Goal: Task Accomplishment & Management: Use online tool/utility

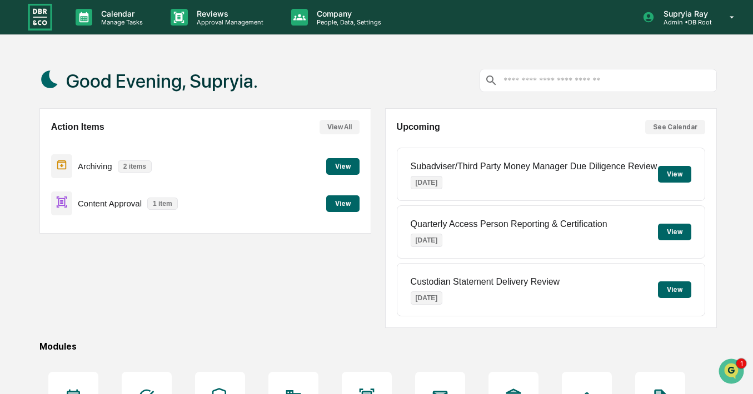
click at [351, 163] on button "View" at bounding box center [342, 166] width 33 height 17
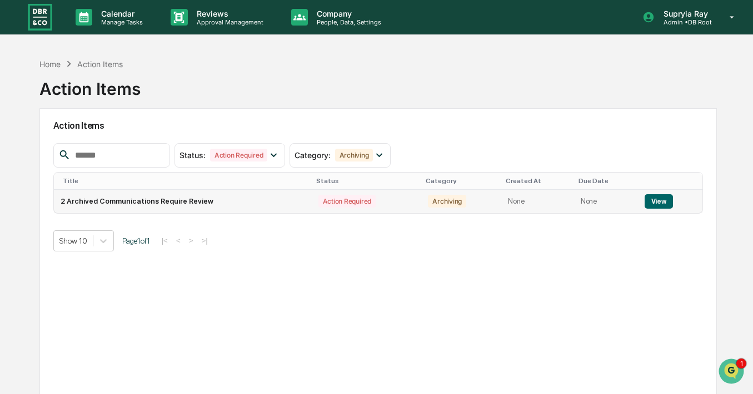
click at [657, 199] on button "View" at bounding box center [659, 201] width 28 height 14
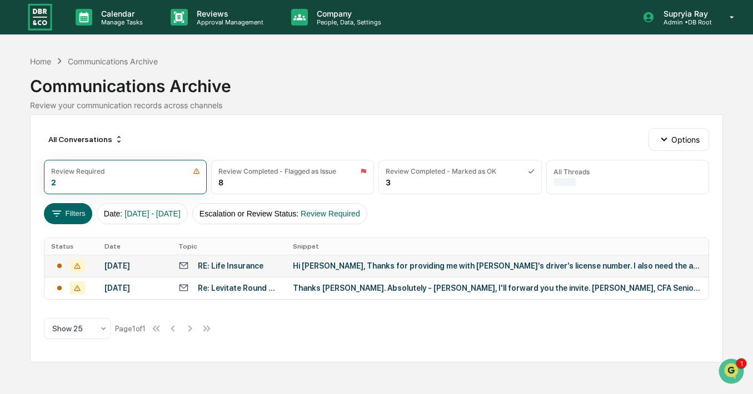
click at [359, 268] on div "Hi [PERSON_NAME], Thanks for providing me with [PERSON_NAME]’s driver’s license…" at bounding box center [497, 266] width 408 height 9
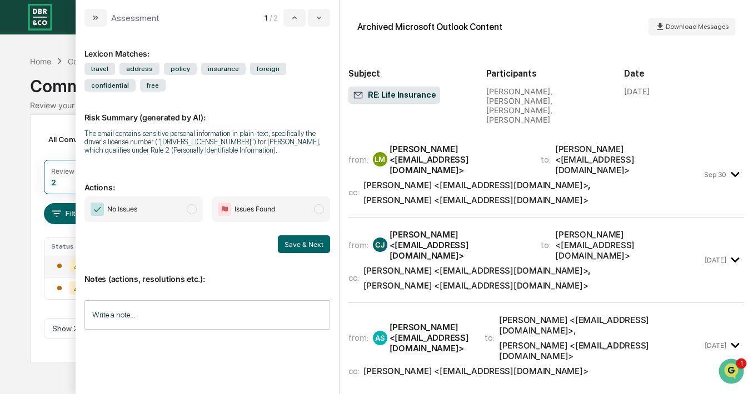
click at [426, 146] on div "[PERSON_NAME] <[EMAIL_ADDRESS][DOMAIN_NAME]>" at bounding box center [458, 160] width 138 height 32
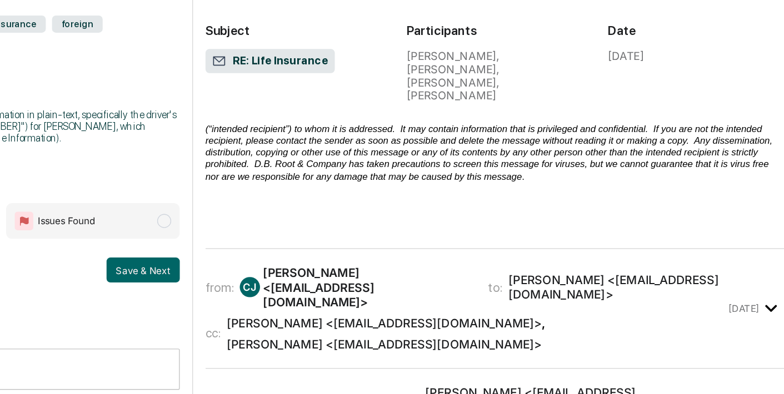
scroll to position [633, 0]
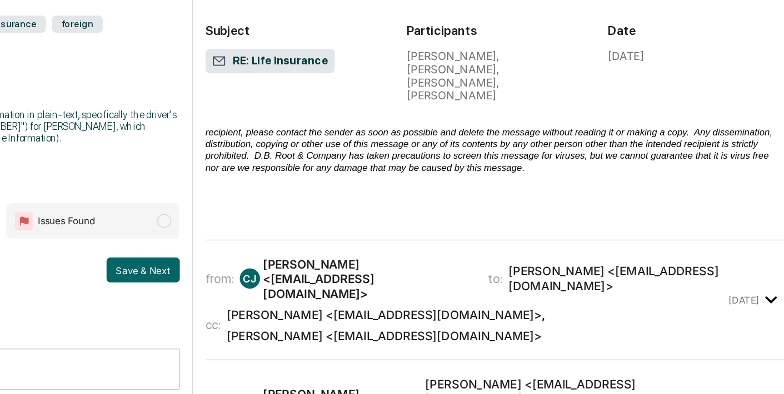
click at [530, 235] on div "from: [PERSON_NAME] <[EMAIL_ADDRESS][DOMAIN_NAME]> to: [PERSON_NAME] <[EMAIL_AD…" at bounding box center [547, 266] width 371 height 62
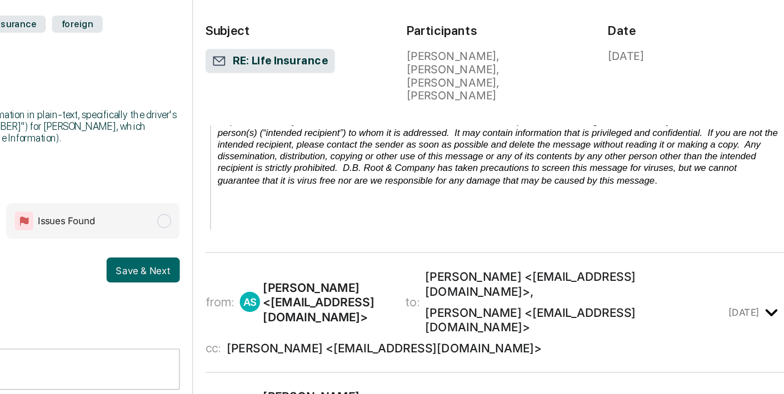
scroll to position [1637, 0]
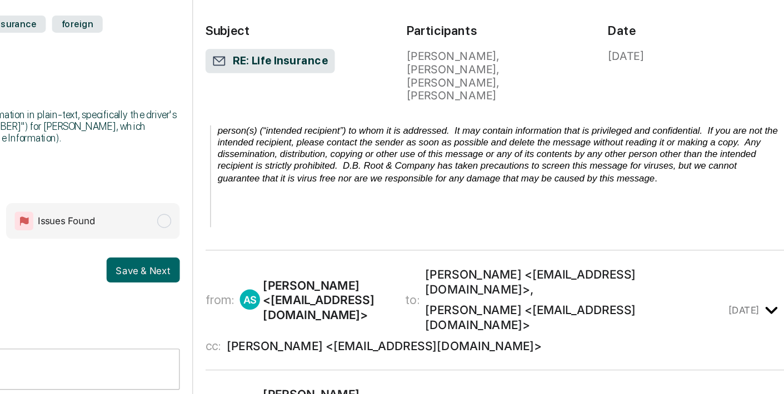
click at [462, 250] on div "[PERSON_NAME] <[EMAIL_ADDRESS][DOMAIN_NAME]>" at bounding box center [447, 266] width 88 height 32
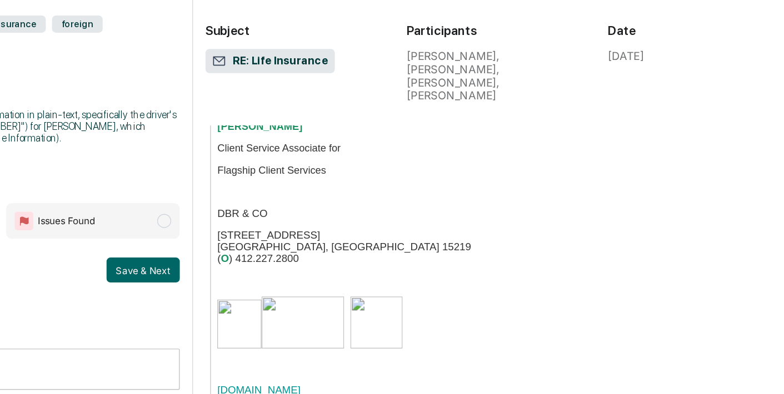
scroll to position [5096, 0]
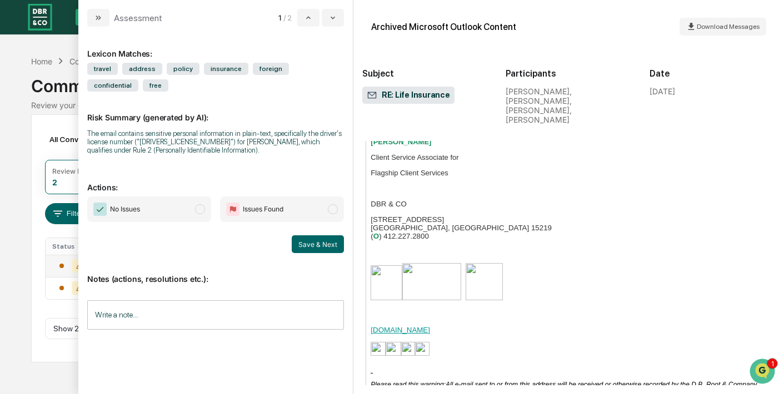
click at [330, 214] on span "modal" at bounding box center [333, 209] width 10 height 10
click at [161, 314] on input "Write a note..." at bounding box center [215, 315] width 257 height 29
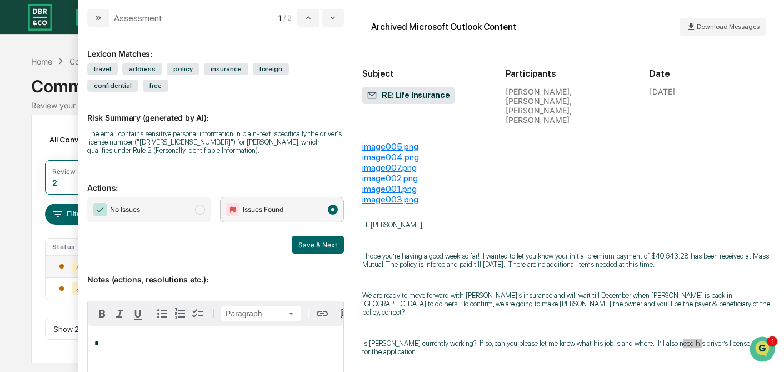
scroll to position [69, 0]
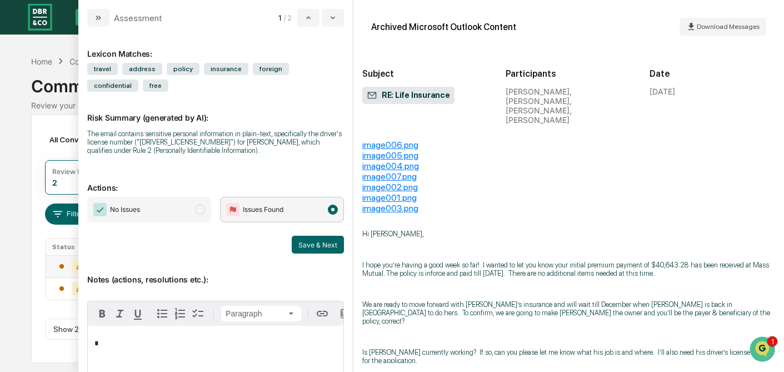
click at [169, 347] on p "*" at bounding box center [215, 343] width 242 height 8
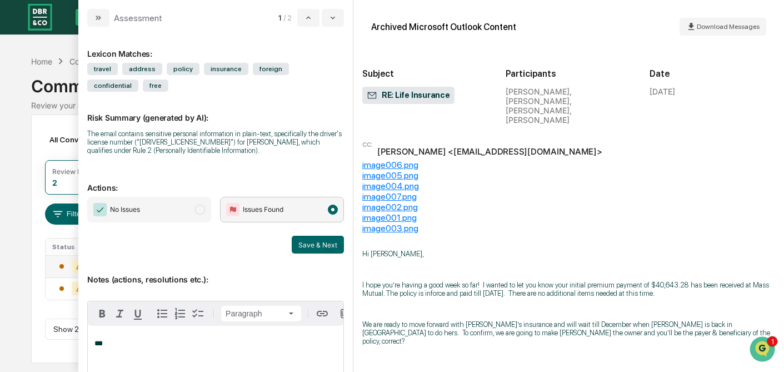
scroll to position [60, 0]
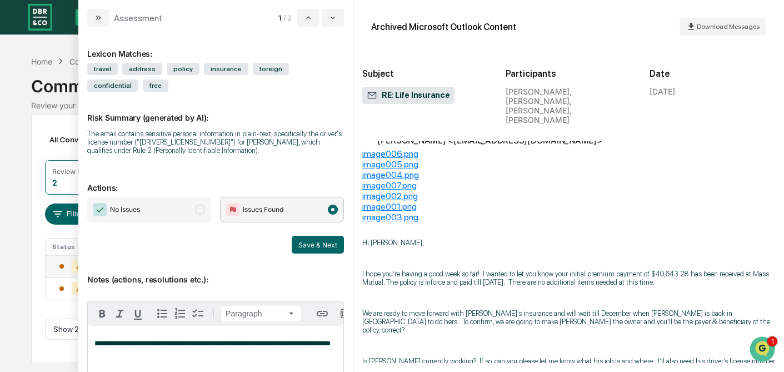
click at [223, 347] on span "**********" at bounding box center [212, 342] width 236 height 7
drag, startPoint x: 306, startPoint y: 346, endPoint x: 72, endPoint y: 343, distance: 234.5
click at [78, 344] on div "**********" at bounding box center [215, 199] width 274 height 345
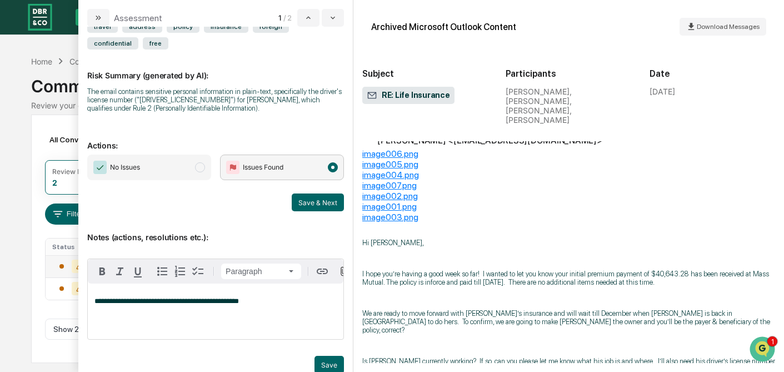
scroll to position [46, 0]
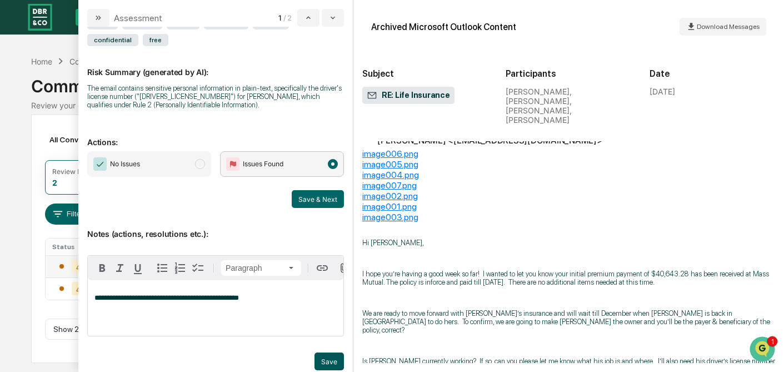
click at [328, 363] on button "Save" at bounding box center [328, 361] width 29 height 18
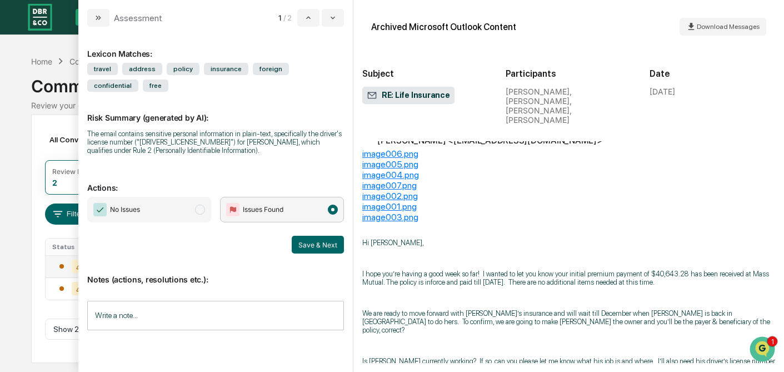
scroll to position [0, 0]
click at [317, 246] on button "Save & Next" at bounding box center [318, 245] width 52 height 18
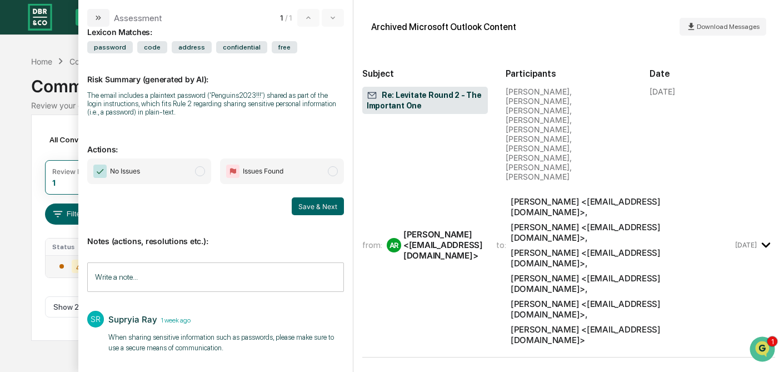
scroll to position [27, 0]
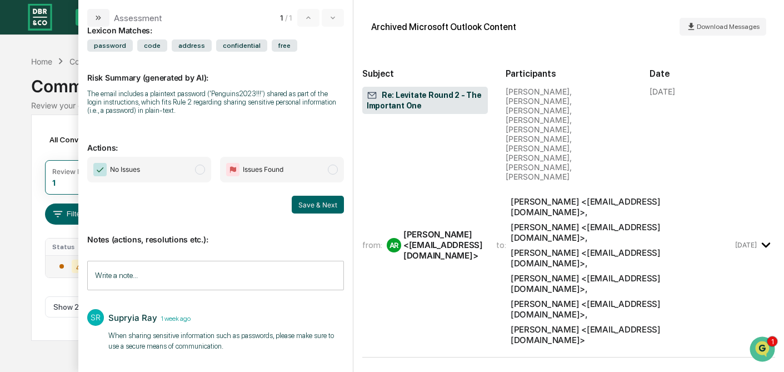
click at [128, 277] on input "Write a note..." at bounding box center [215, 275] width 257 height 29
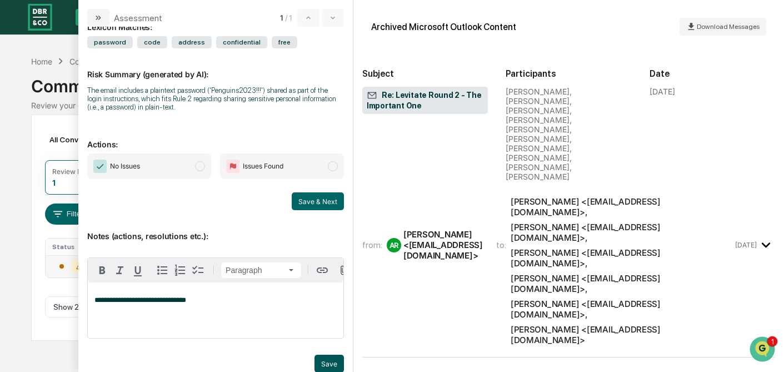
click at [331, 368] on button "Save" at bounding box center [328, 363] width 29 height 18
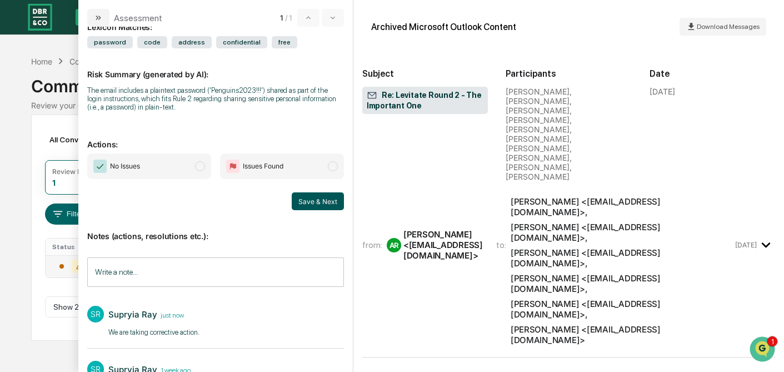
click at [322, 202] on button "Save & Next" at bounding box center [318, 201] width 52 height 18
click at [332, 167] on span "modal" at bounding box center [333, 166] width 10 height 10
click at [324, 202] on button "Save & Next" at bounding box center [318, 201] width 52 height 18
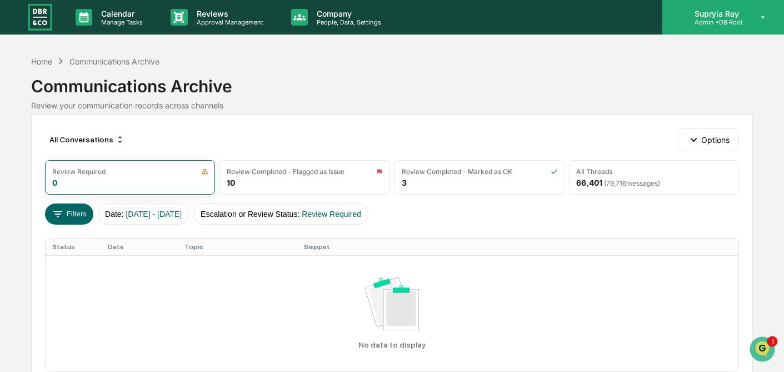
click at [719, 23] on p "Admin • DB Root" at bounding box center [715, 22] width 59 height 8
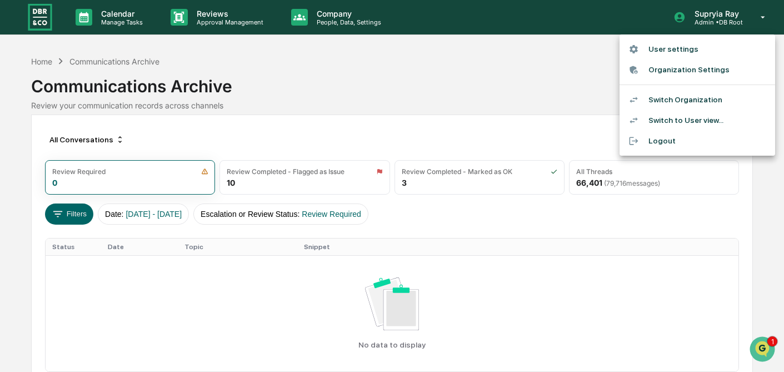
click at [678, 104] on li "Switch Organization" at bounding box center [698, 99] width 156 height 21
